Goal: Task Accomplishment & Management: Use online tool/utility

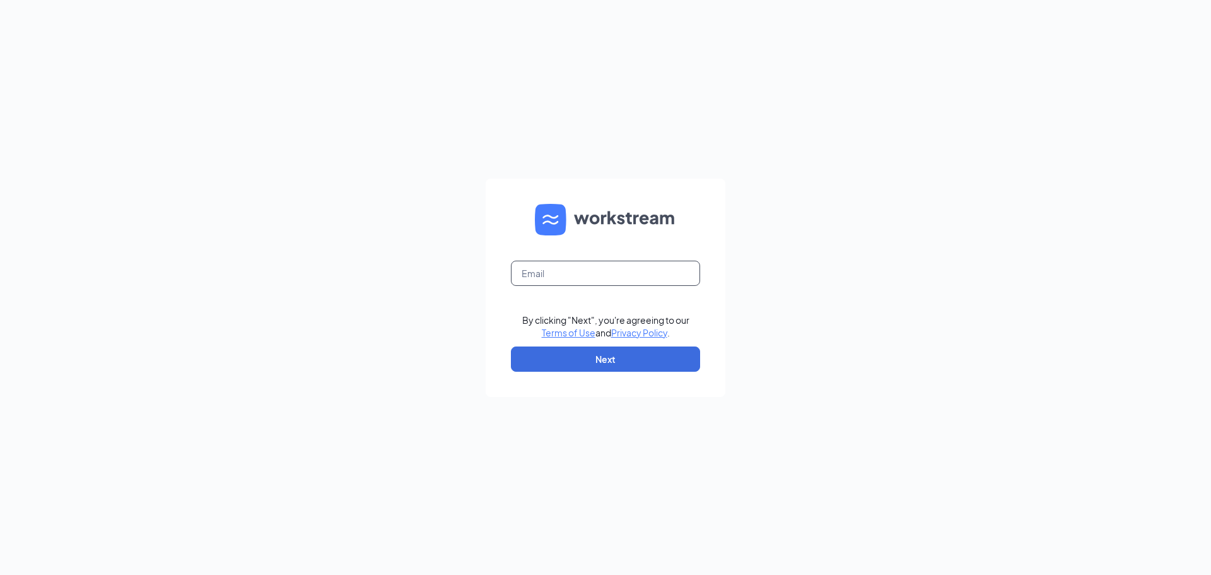
click at [588, 274] on input "text" at bounding box center [605, 272] width 189 height 25
type input "[EMAIL_ADDRESS][DOMAIN_NAME]"
click at [613, 360] on button "Next" at bounding box center [605, 358] width 189 height 25
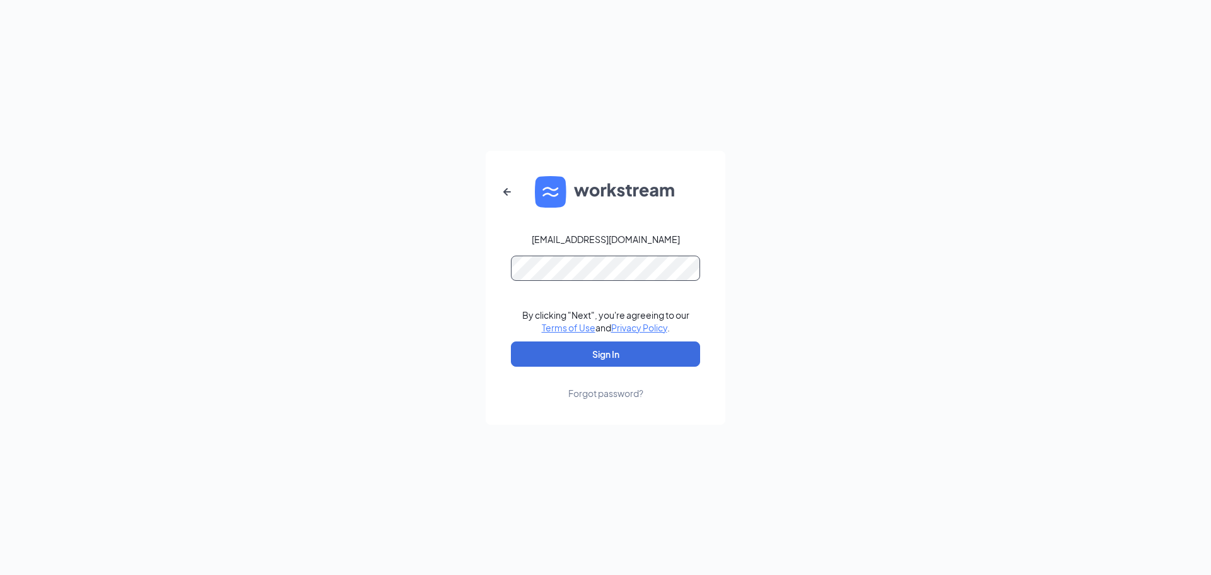
click at [511, 341] on button "Sign In" at bounding box center [605, 353] width 189 height 25
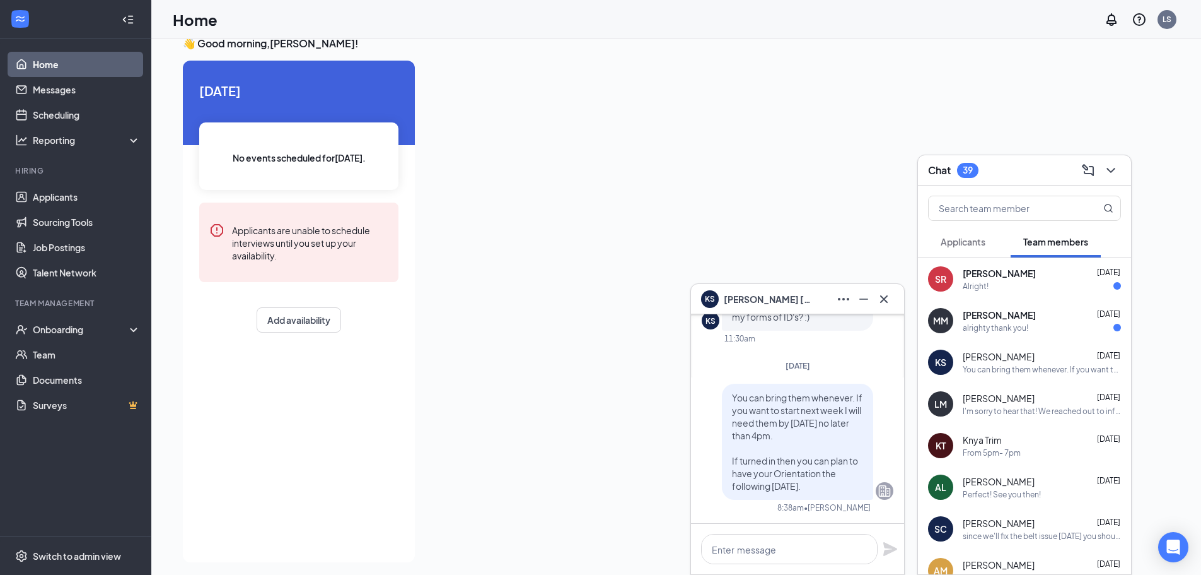
scroll to position [26, 0]
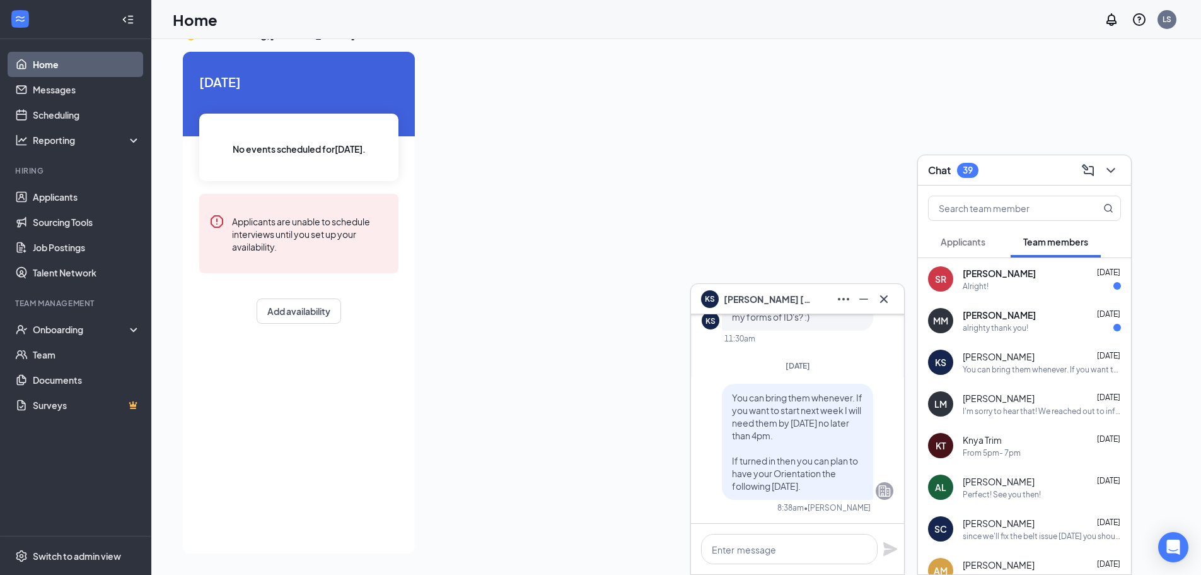
click at [818, 303] on div "KS Kirsten Sorensen" at bounding box center [797, 299] width 193 height 20
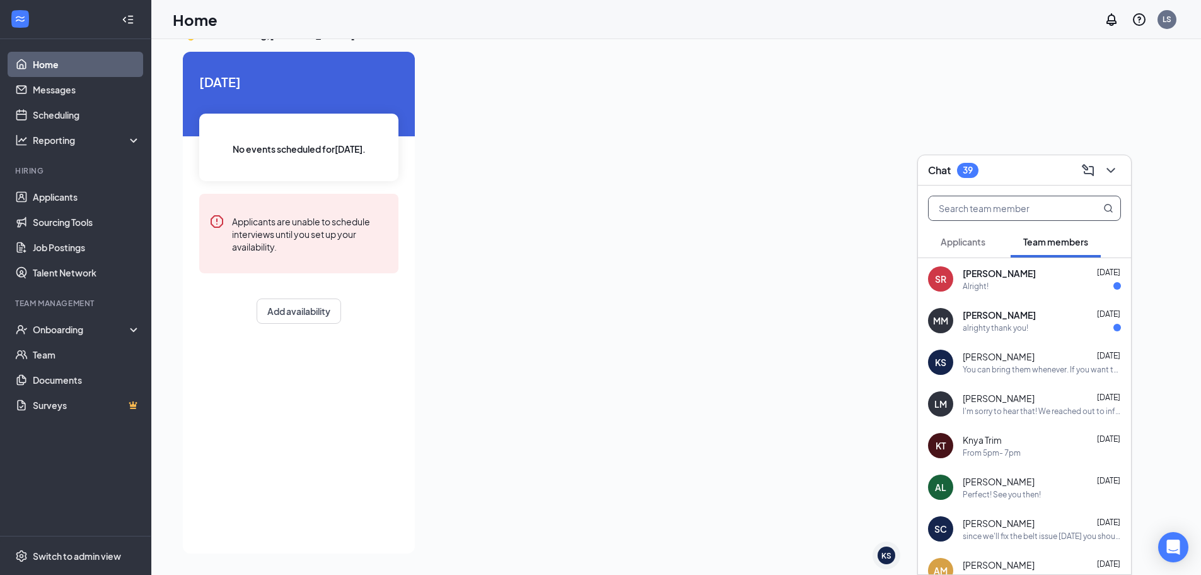
click at [1020, 213] on input "text" at bounding box center [1003, 208] width 149 height 24
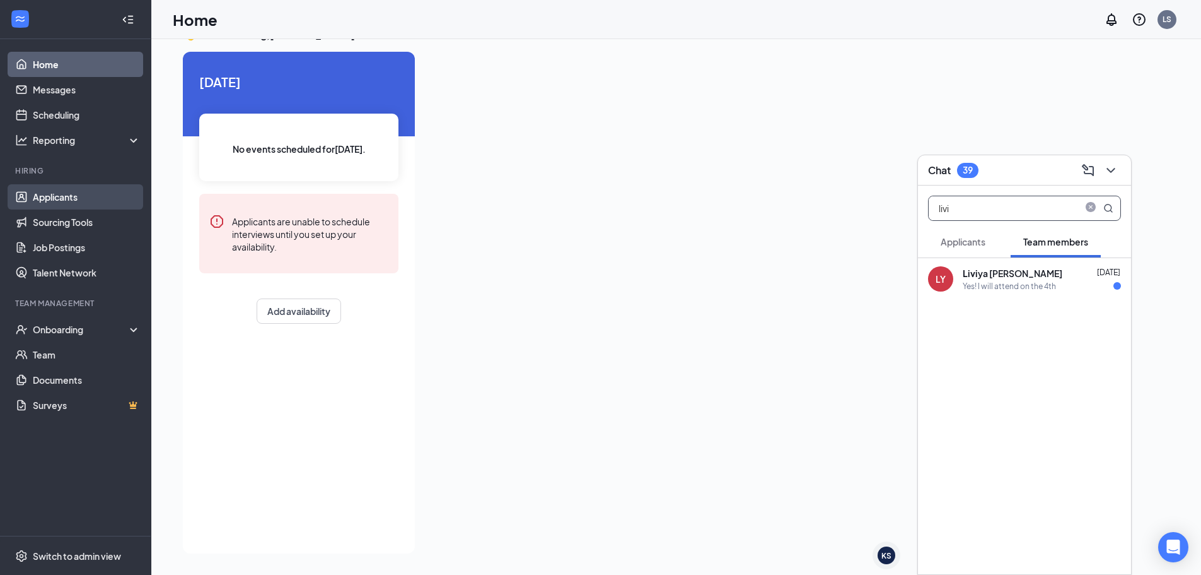
type input "livi"
click at [33, 202] on link "Applicants" at bounding box center [87, 196] width 108 height 25
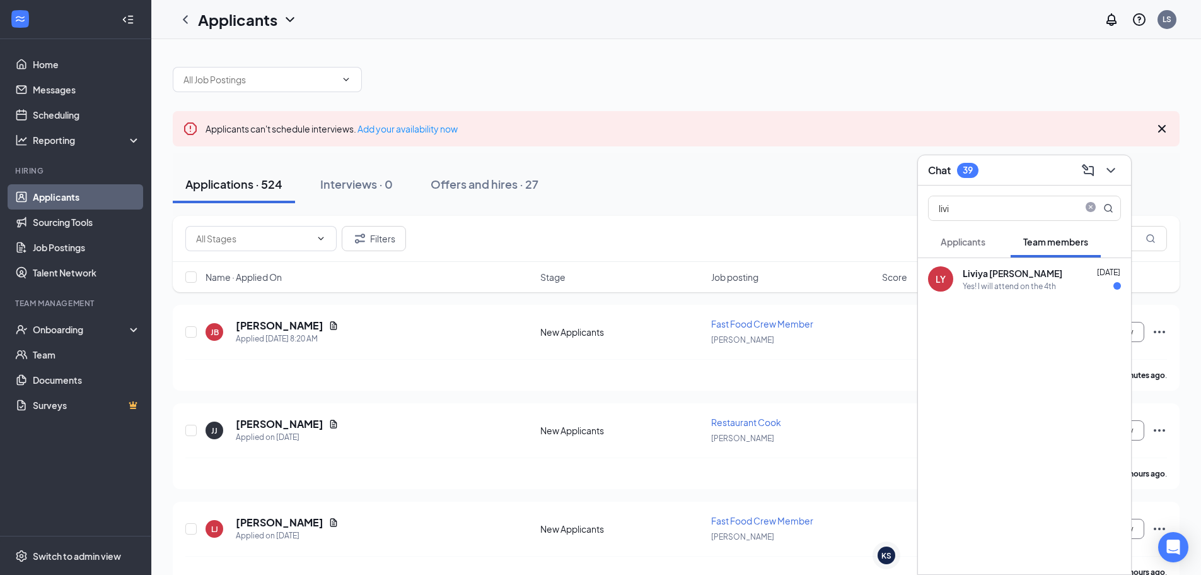
click at [637, 178] on div "Applications · 524 Interviews · 0 Offers and hires · 27" at bounding box center [676, 184] width 1007 height 38
click at [1055, 178] on div "Chat 39" at bounding box center [1024, 170] width 193 height 20
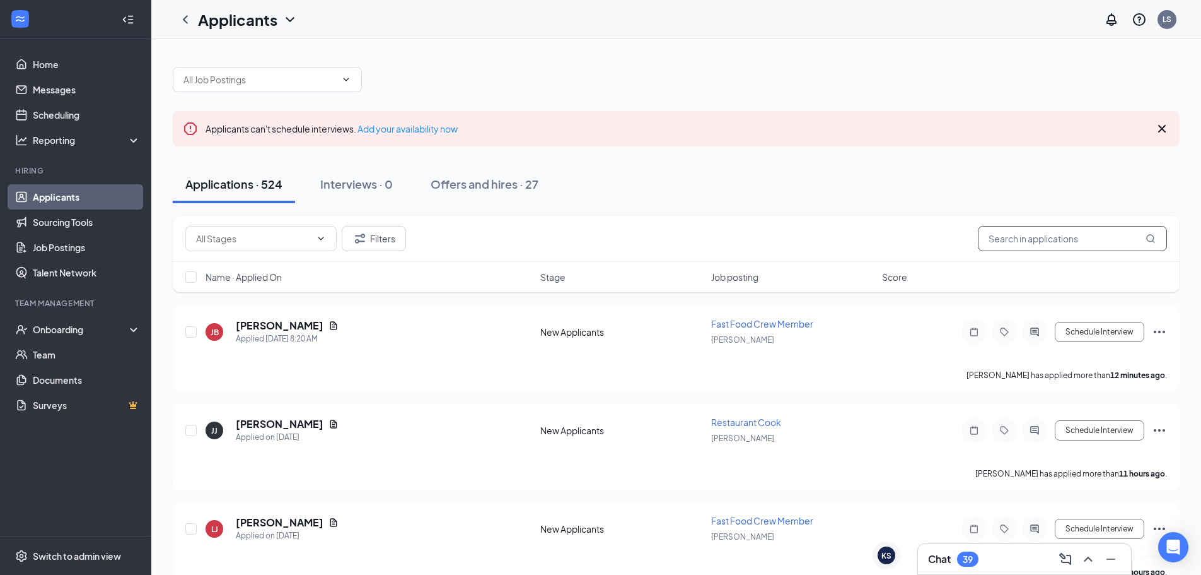
click at [1065, 236] on input "text" at bounding box center [1072, 238] width 189 height 25
click at [540, 192] on button "Offers and hires · 27" at bounding box center [484, 184] width 133 height 38
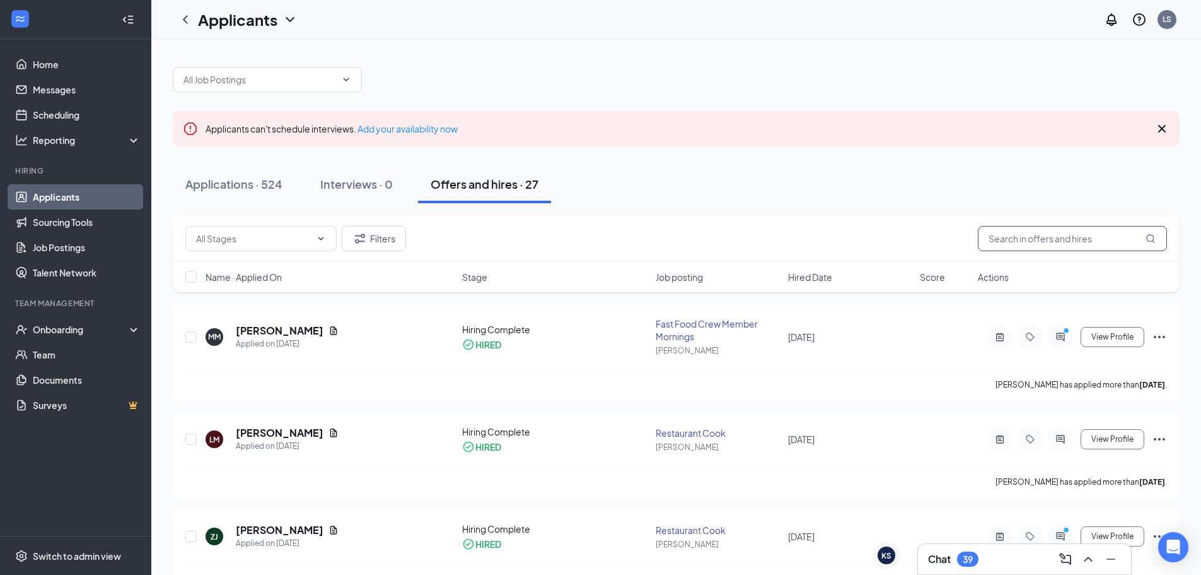
click at [1061, 245] on input "text" at bounding box center [1072, 238] width 189 height 25
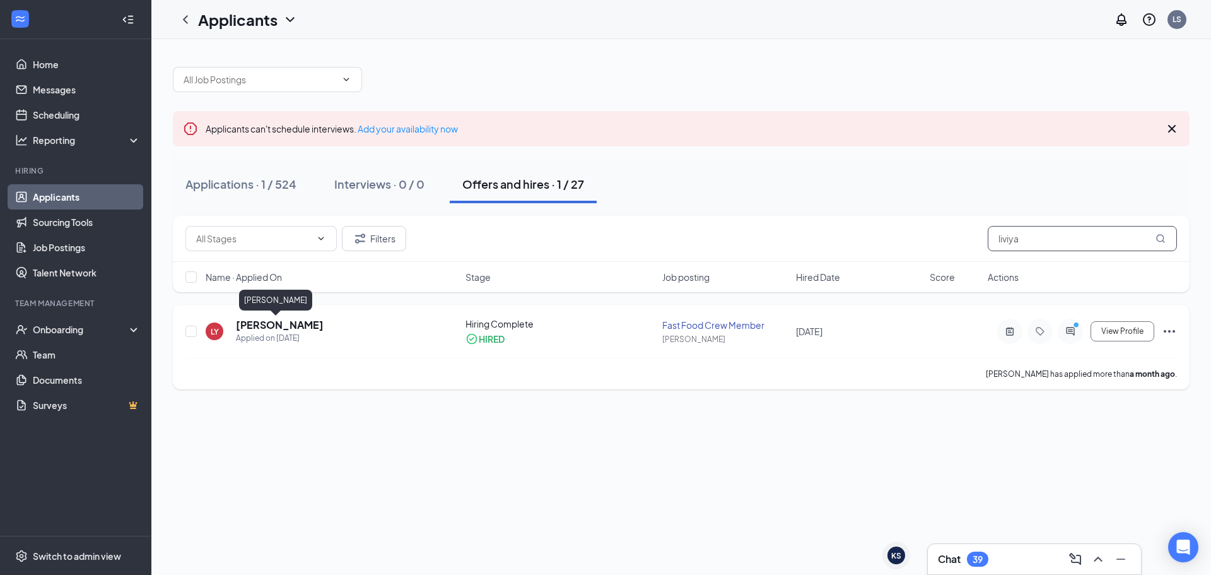
type input "liviya"
click at [257, 325] on h5 "Liviya Yates" at bounding box center [280, 325] width 88 height 14
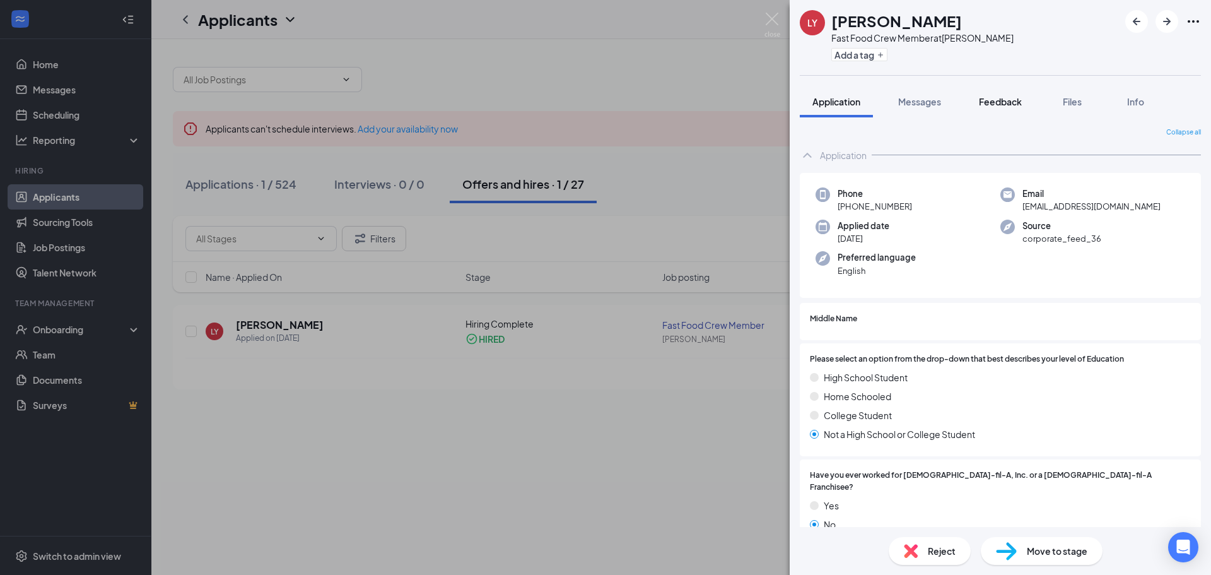
click at [992, 90] on button "Feedback" at bounding box center [1000, 102] width 68 height 32
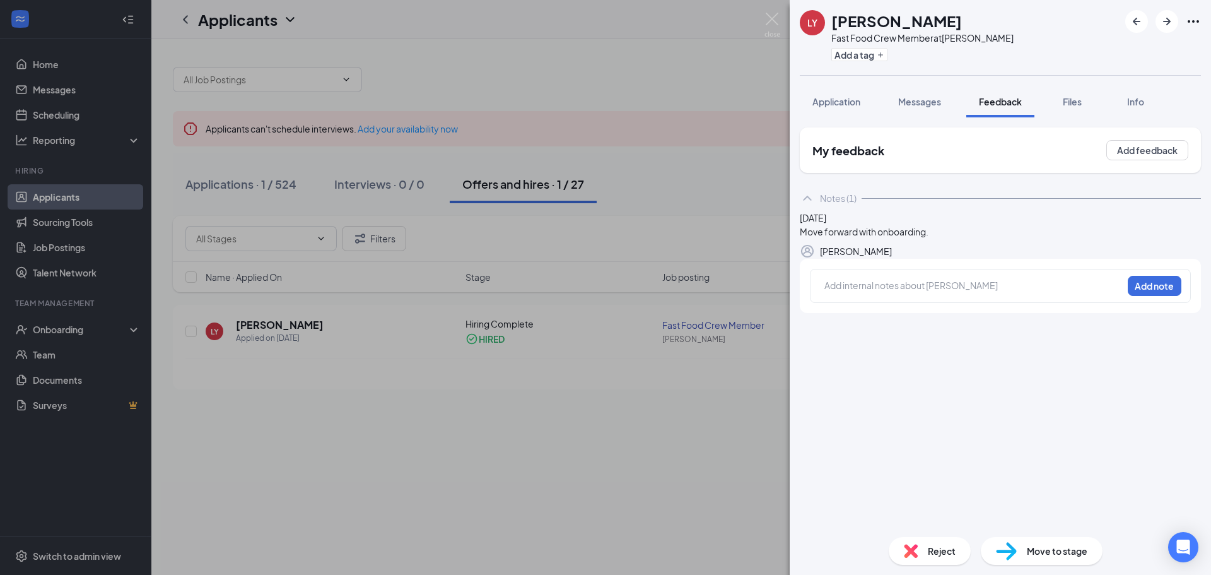
drag, startPoint x: 739, startPoint y: 194, endPoint x: 742, endPoint y: 187, distance: 8.2
click at [739, 194] on div "LY Liviya Yates Fast Food Crew Member at Wilma Rudolph Add a tag Application Me…" at bounding box center [605, 287] width 1211 height 575
